Goal: Task Accomplishment & Management: Use online tool/utility

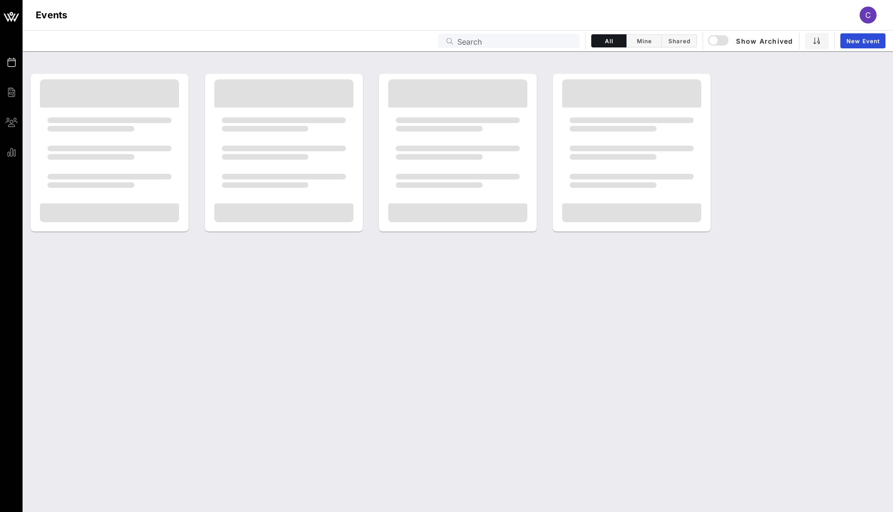
click at [502, 39] on input "Search" at bounding box center [515, 41] width 117 height 12
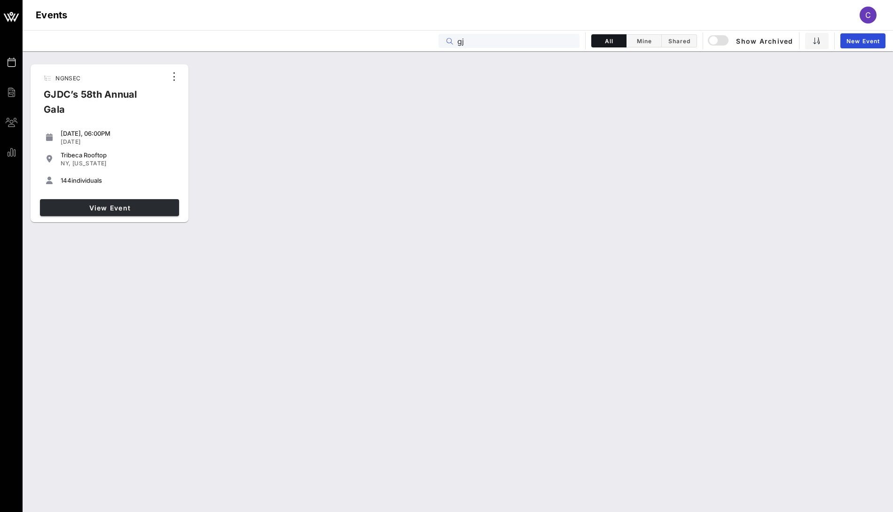
type input "gj"
click at [138, 210] on span "View Event" at bounding box center [110, 208] width 132 height 8
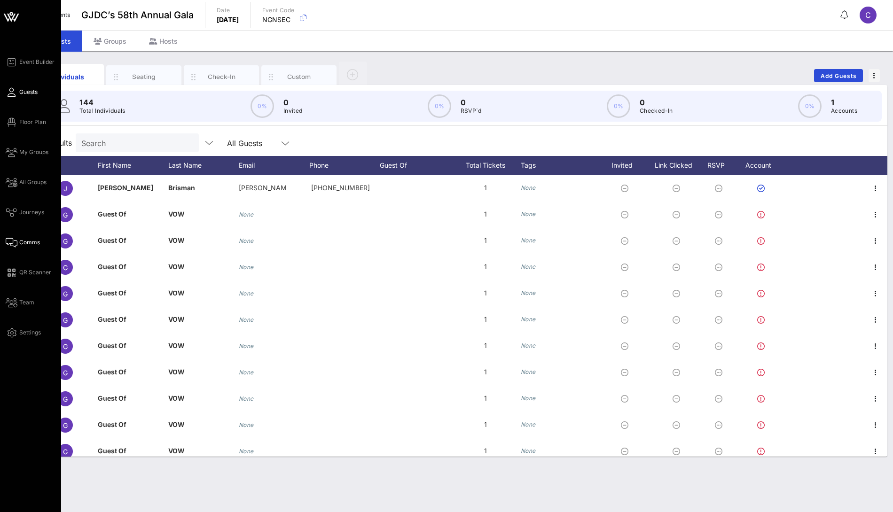
click at [37, 242] on span "Comms" at bounding box center [29, 242] width 21 height 8
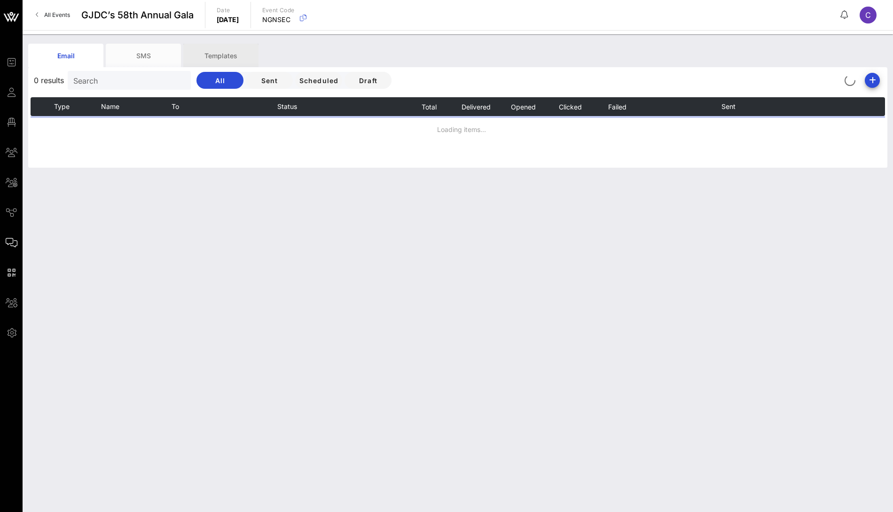
click at [233, 50] on div "Templates" at bounding box center [220, 55] width 75 height 23
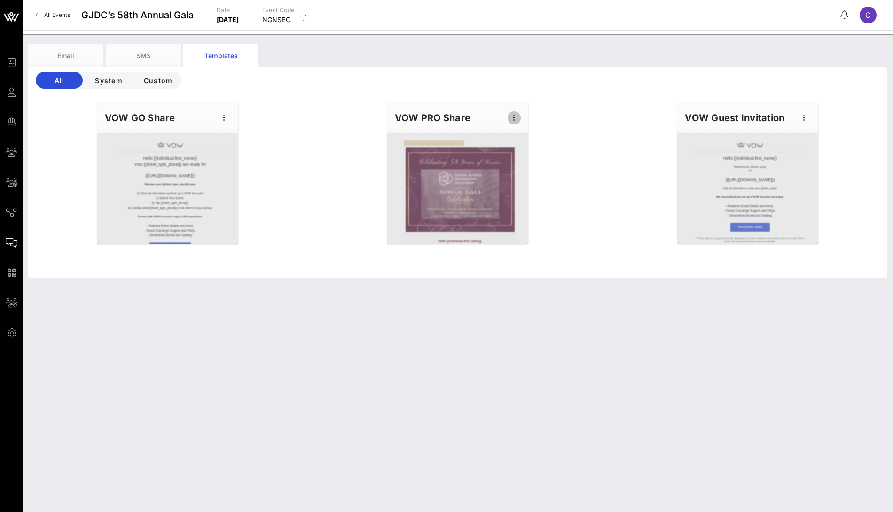
click at [511, 118] on icon "button" at bounding box center [513, 117] width 11 height 11
click at [525, 130] on div "Edit" at bounding box center [528, 134] width 23 height 8
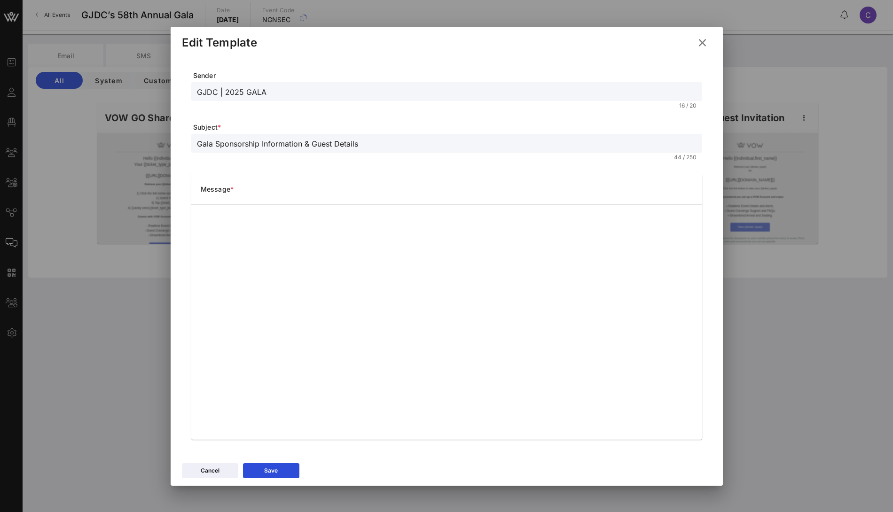
click at [701, 43] on icon at bounding box center [702, 42] width 14 height 13
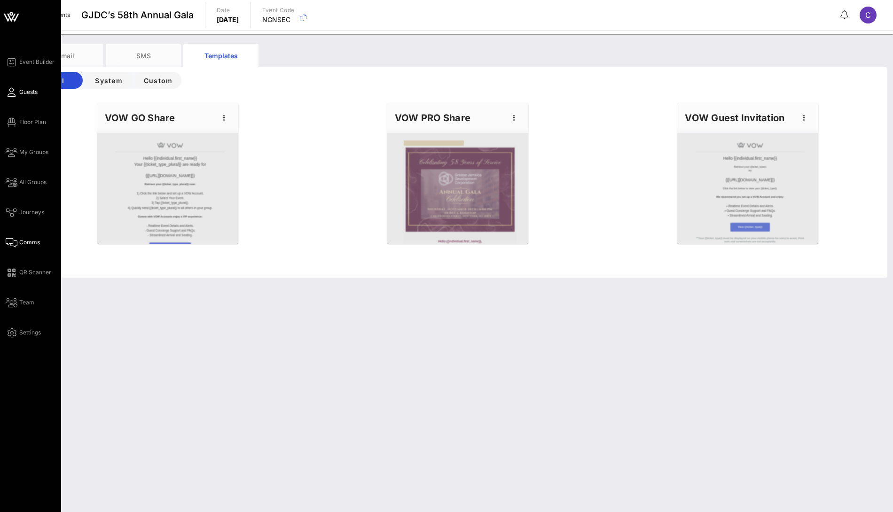
click at [24, 91] on span "Guests" at bounding box center [28, 92] width 18 height 8
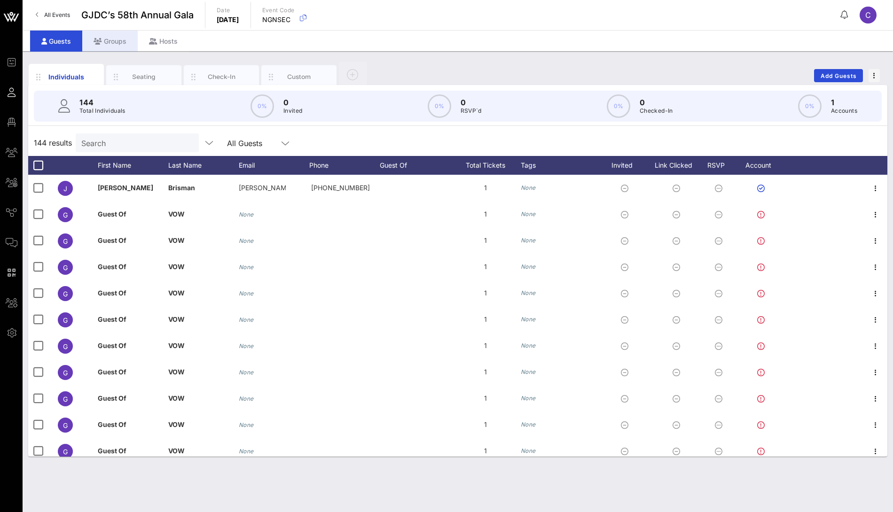
click at [120, 44] on div "Groups" at bounding box center [109, 41] width 55 height 21
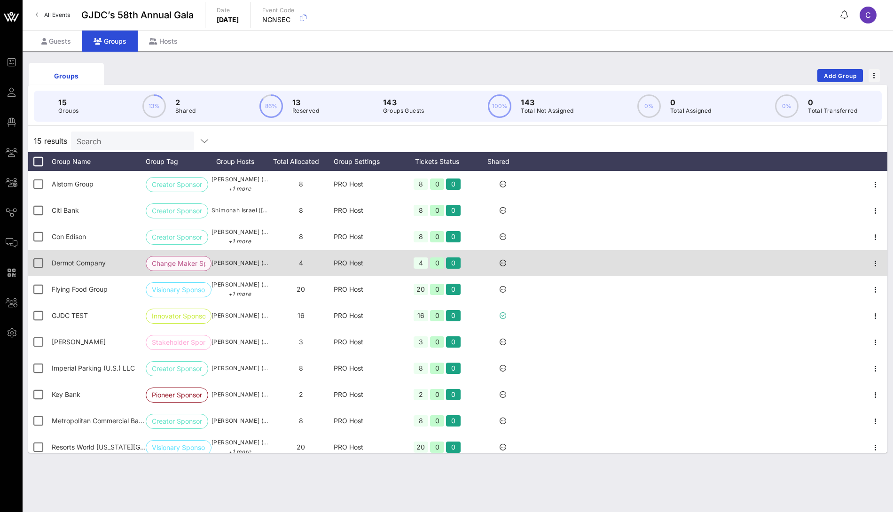
click at [186, 264] on span "Change Maker Spon…" at bounding box center [179, 264] width 54 height 14
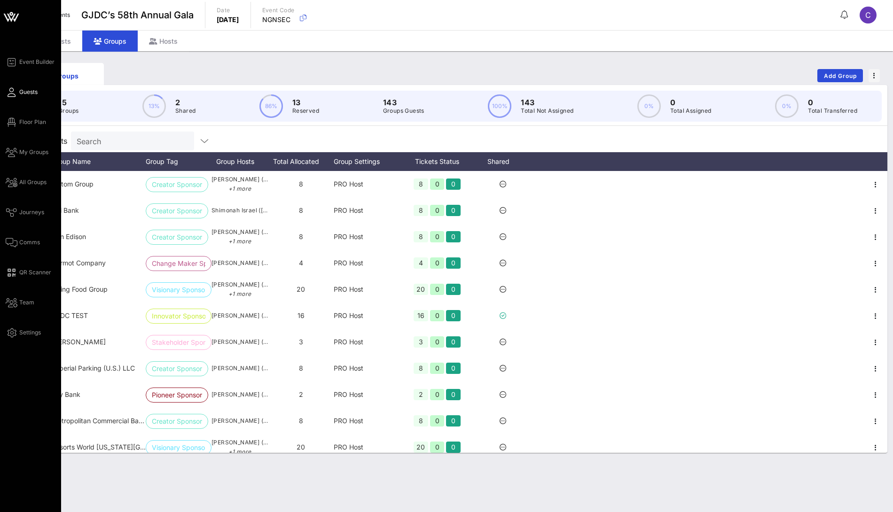
click at [30, 96] on link "Guests" at bounding box center [22, 91] width 32 height 11
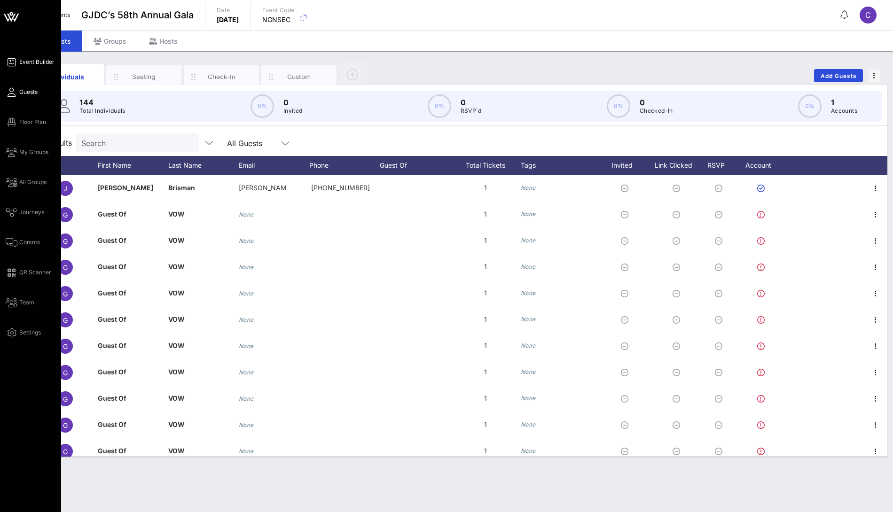
click at [28, 62] on span "Event Builder" at bounding box center [36, 62] width 35 height 8
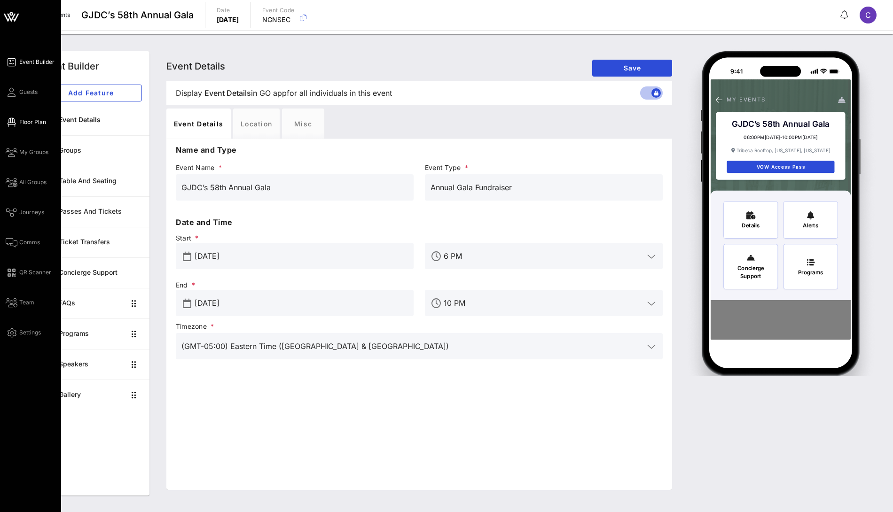
click at [29, 125] on span "Floor Plan" at bounding box center [32, 122] width 27 height 8
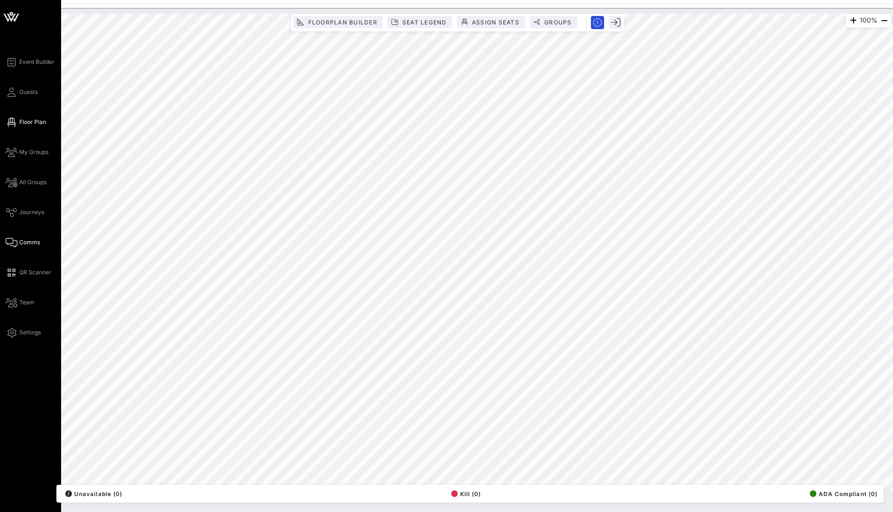
click at [23, 246] on span "Comms" at bounding box center [29, 242] width 21 height 8
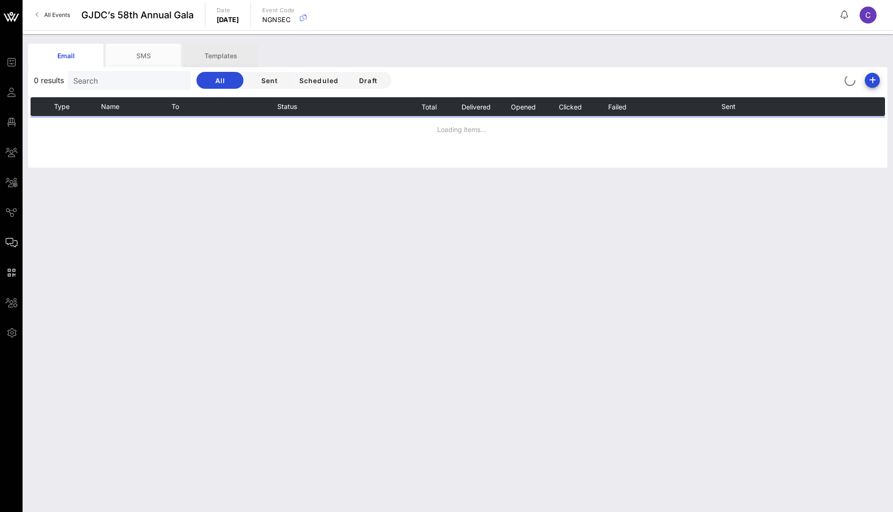
click at [237, 55] on div "Templates" at bounding box center [220, 55] width 75 height 23
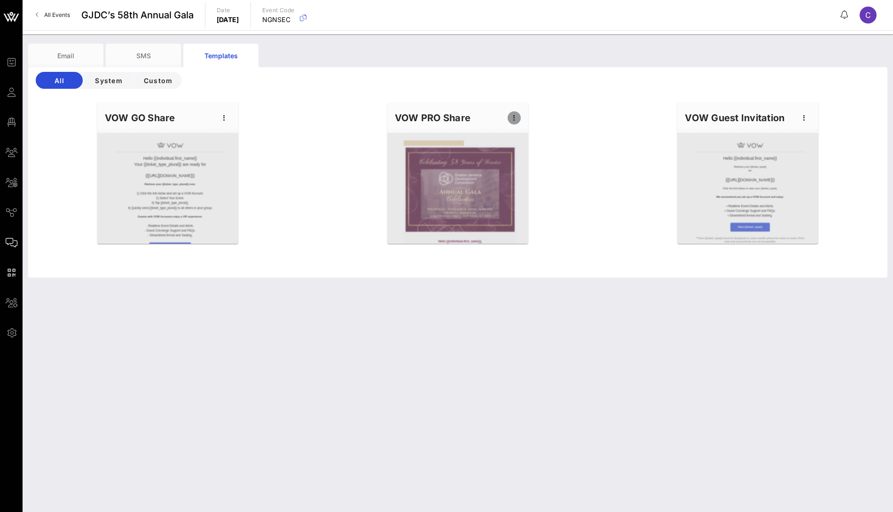
click at [514, 118] on icon "button" at bounding box center [513, 117] width 11 height 11
click at [519, 131] on div "Edit" at bounding box center [528, 134] width 23 height 8
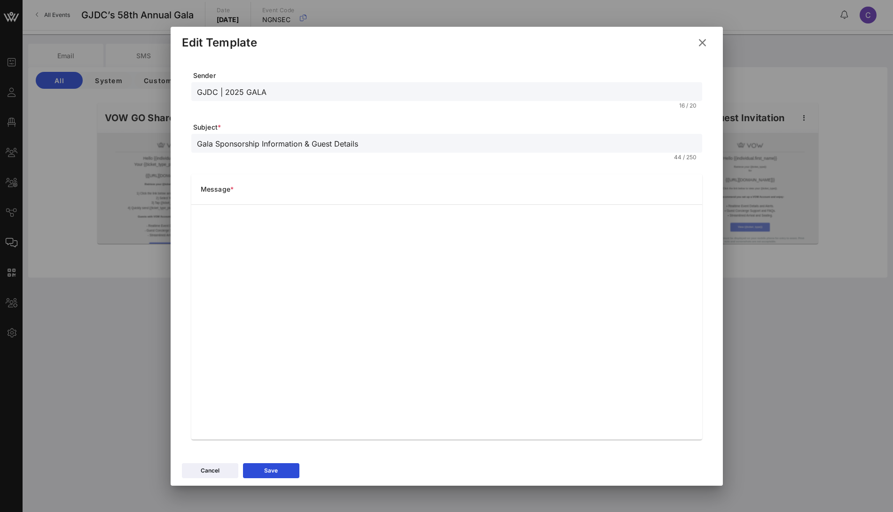
click at [707, 44] on icon at bounding box center [702, 42] width 13 height 11
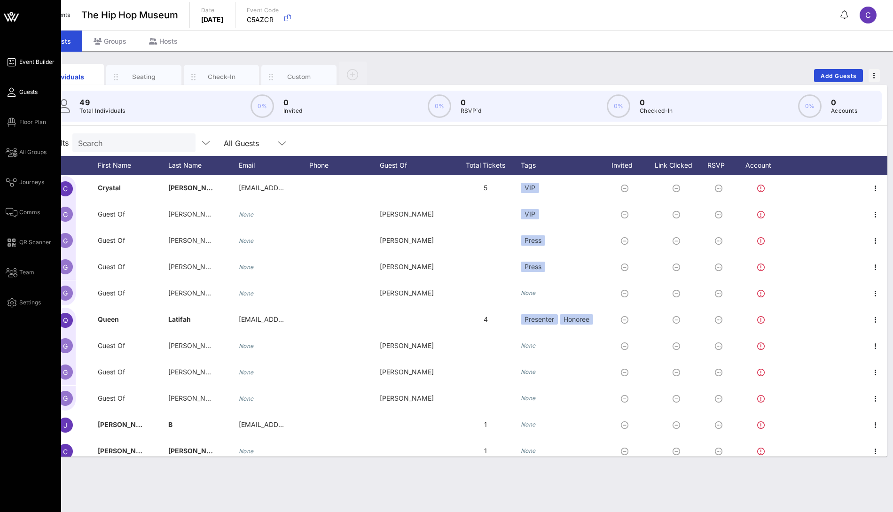
click at [34, 66] on span "Event Builder" at bounding box center [36, 62] width 35 height 8
